Goal: Check status

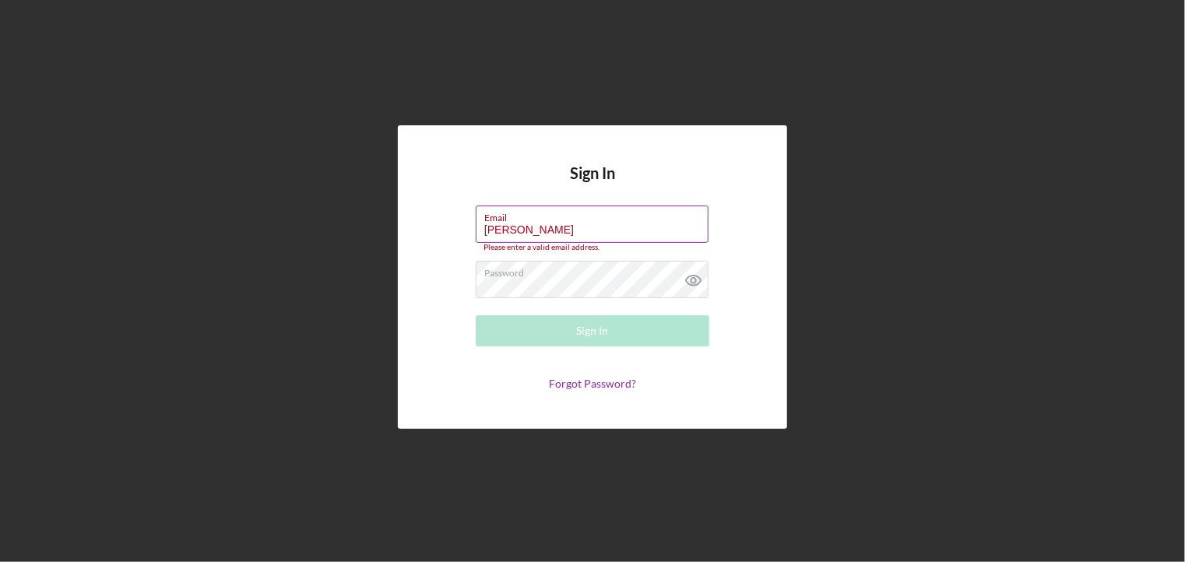
click at [589, 219] on label "Email" at bounding box center [596, 214] width 224 height 17
click at [589, 219] on input "[PERSON_NAME]" at bounding box center [592, 224] width 233 height 37
type input "W"
type input "[EMAIL_ADDRESS][DOMAIN_NAME]"
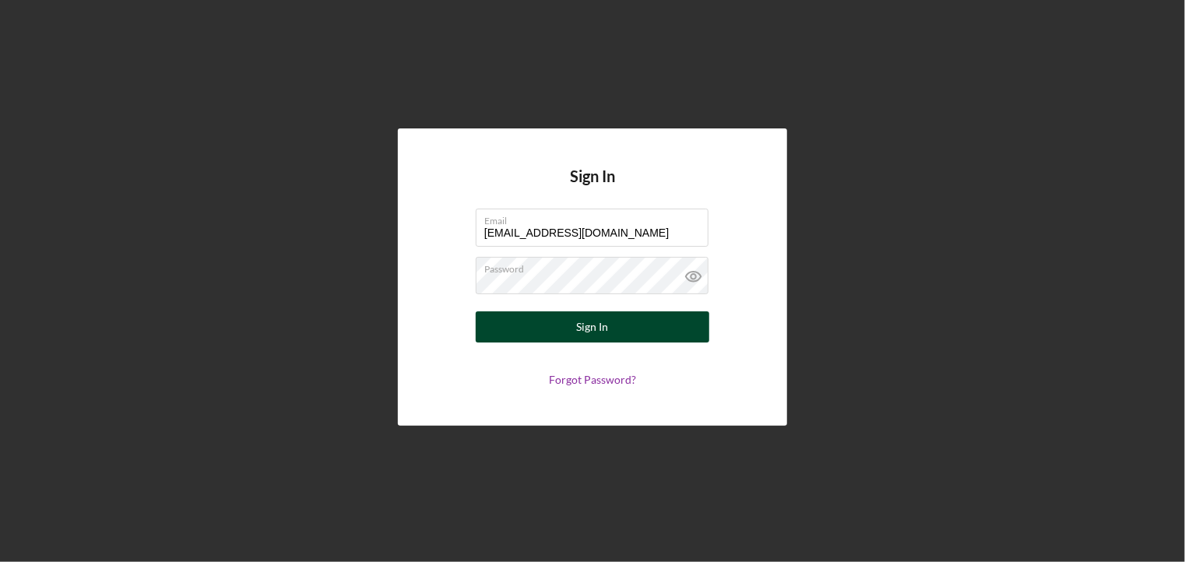
click at [620, 329] on button "Sign In" at bounding box center [593, 326] width 234 height 31
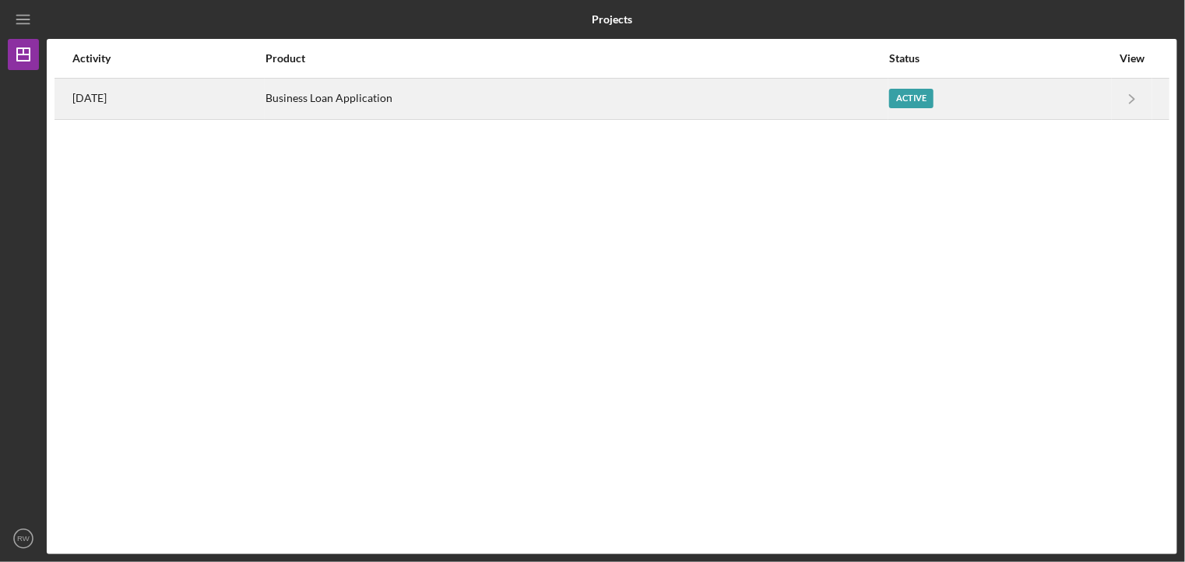
click at [919, 99] on div "Active" at bounding box center [911, 98] width 44 height 19
